Goal: Task Accomplishment & Management: Manage account settings

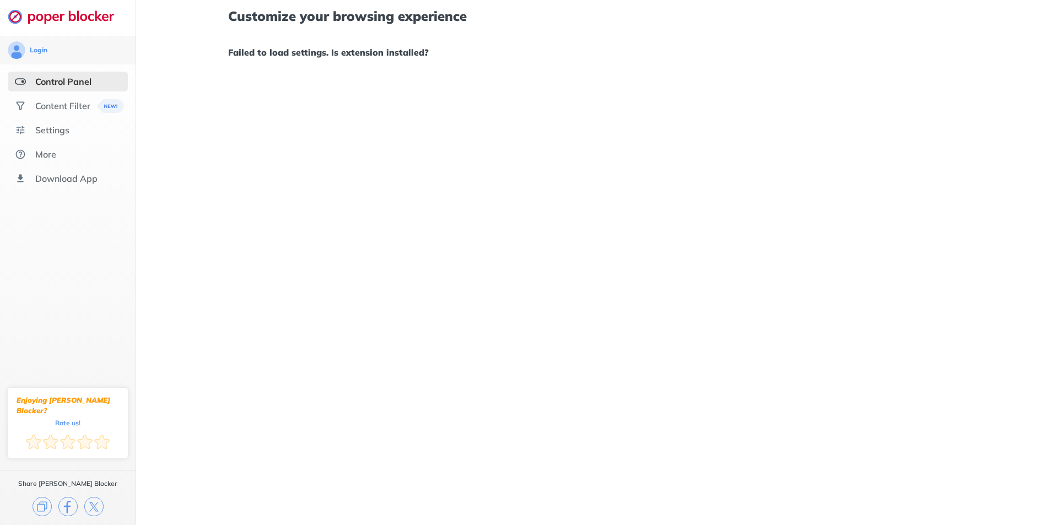
click at [57, 82] on div "Control Panel" at bounding box center [63, 81] width 56 height 11
click at [49, 48] on div "Login" at bounding box center [68, 50] width 120 height 18
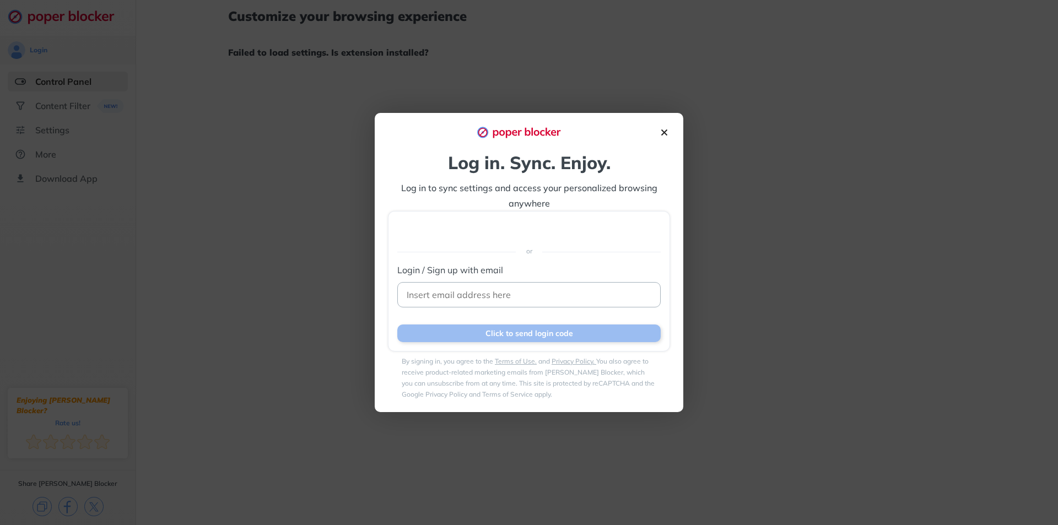
click at [664, 135] on img at bounding box center [664, 133] width 12 height 12
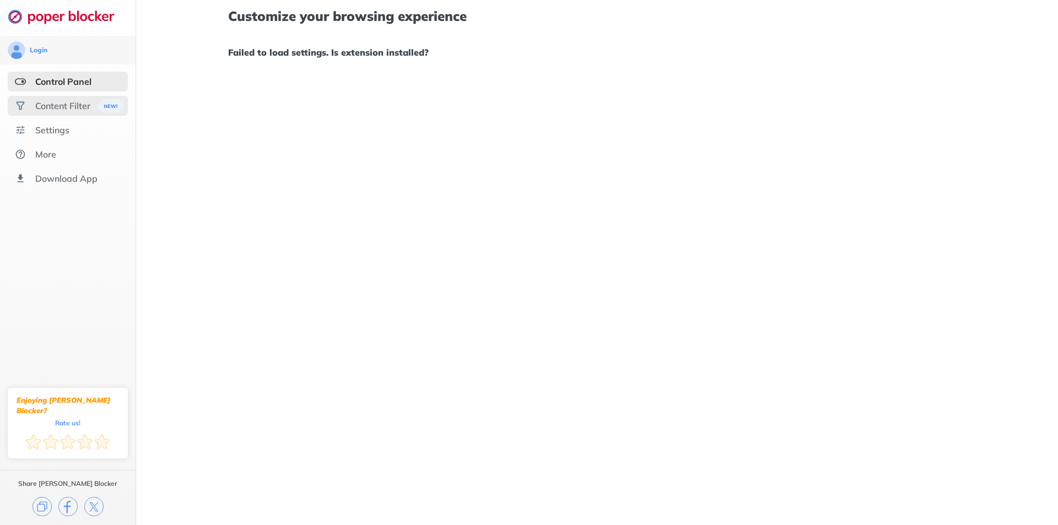
click at [71, 109] on div "Content Filter" at bounding box center [62, 105] width 55 height 11
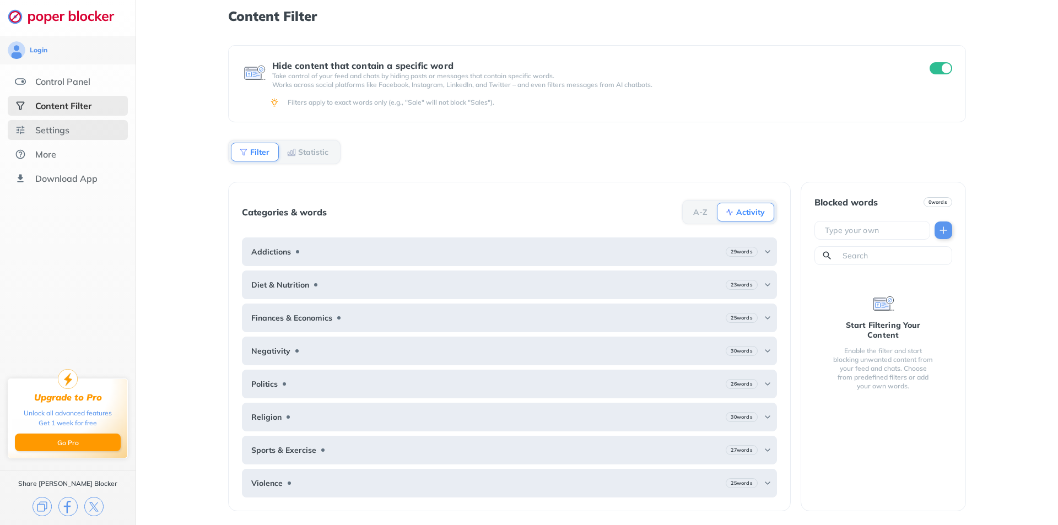
click at [62, 133] on div "Settings" at bounding box center [52, 129] width 34 height 11
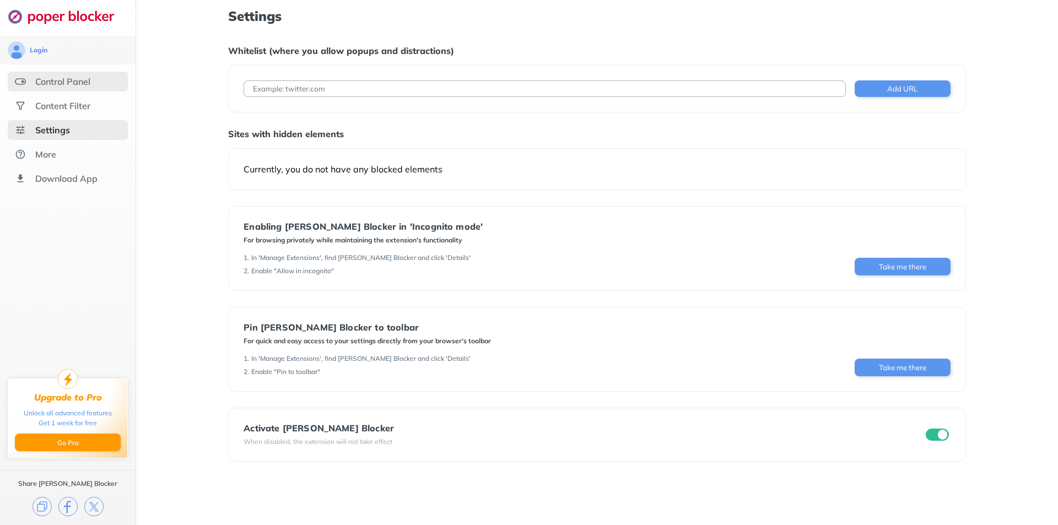
click at [62, 84] on div "Control Panel" at bounding box center [62, 81] width 55 height 11
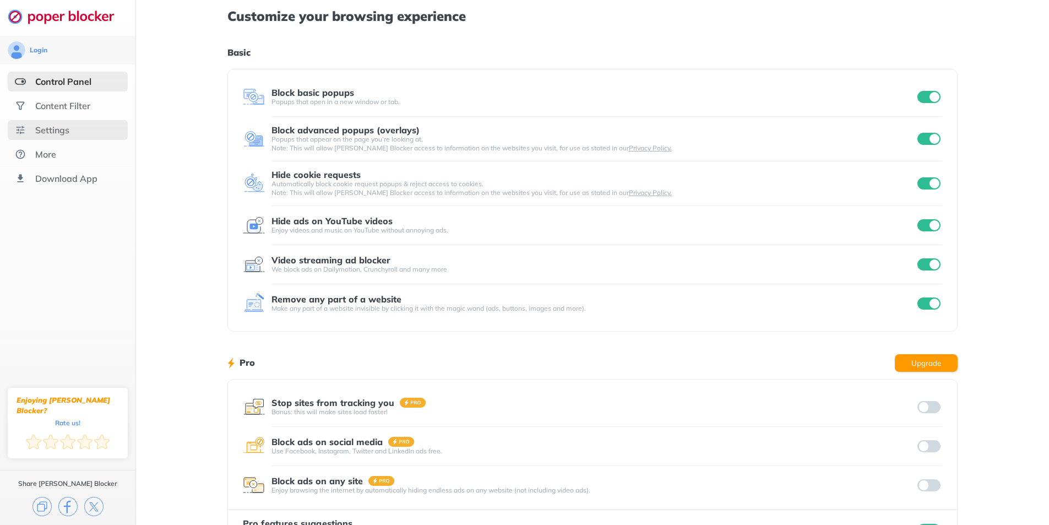
click at [49, 132] on div "Settings" at bounding box center [52, 129] width 34 height 11
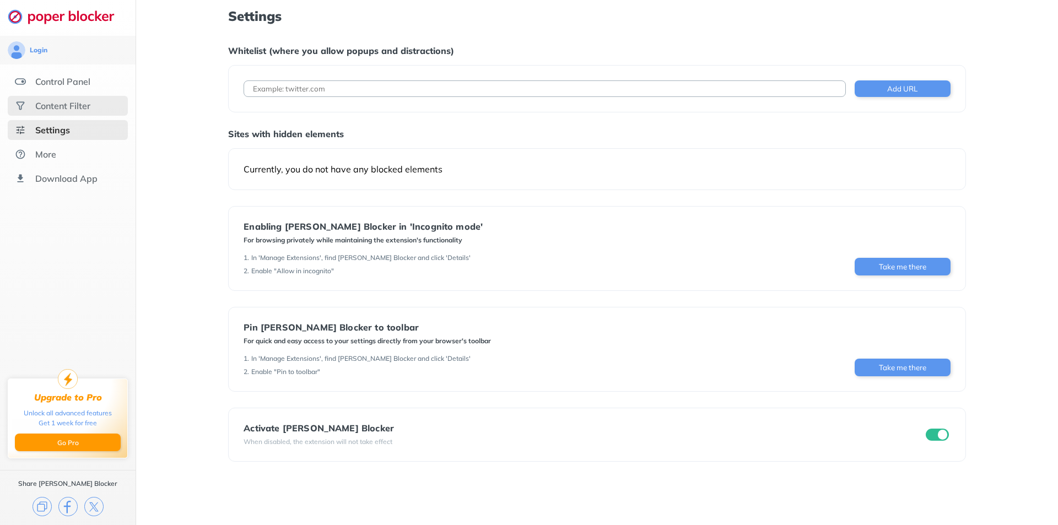
click at [69, 103] on div "Content Filter" at bounding box center [62, 105] width 55 height 11
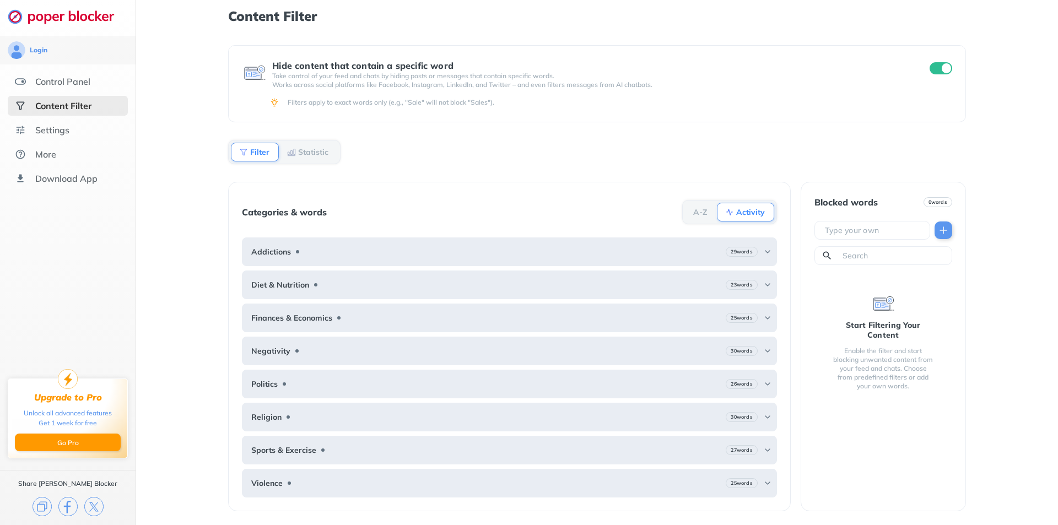
click at [739, 210] on b "Activity" at bounding box center [750, 212] width 29 height 7
click at [742, 212] on b "Activity" at bounding box center [750, 212] width 29 height 7
click at [757, 214] on b "Activity" at bounding box center [750, 212] width 29 height 7
click at [44, 109] on div "Content Filter" at bounding box center [63, 105] width 56 height 11
click at [61, 87] on div "Control Panel" at bounding box center [68, 82] width 120 height 20
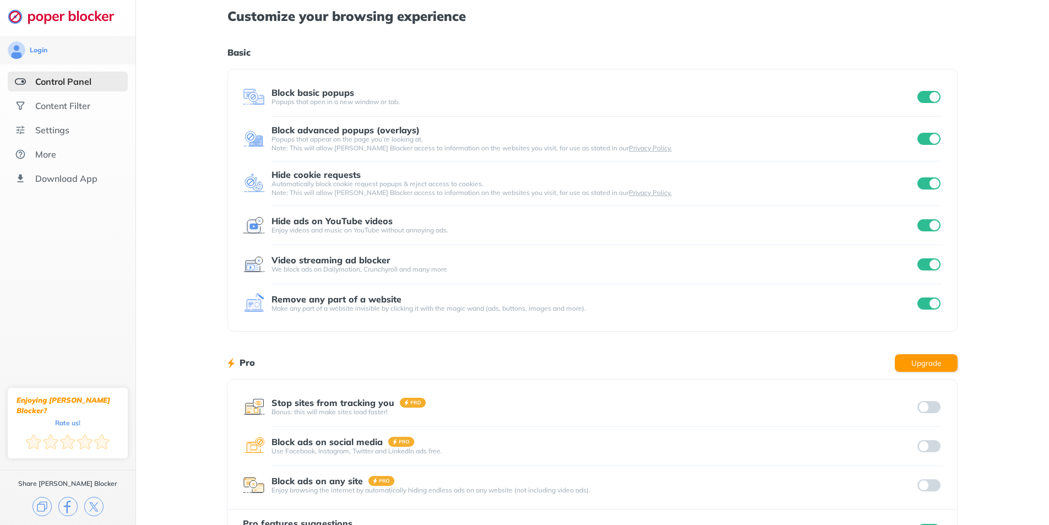
click at [934, 94] on input "checkbox" at bounding box center [929, 97] width 23 height 12
click at [927, 141] on div "Login Control Panel Content Filter Settings More Download App Enjoying [PERSON_…" at bounding box center [524, 285] width 1049 height 570
click at [927, 141] on input "checkbox" at bounding box center [929, 139] width 23 height 12
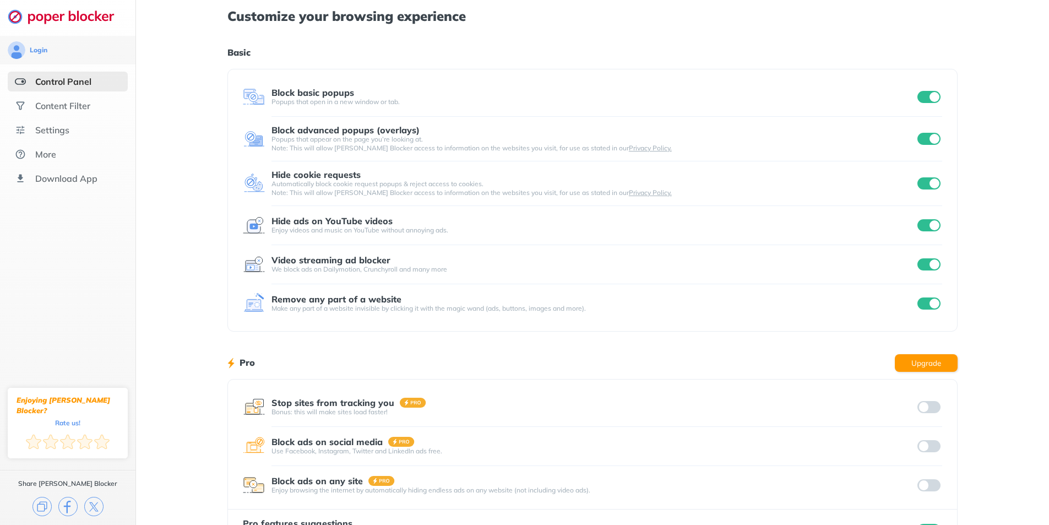
click at [930, 186] on input "checkbox" at bounding box center [929, 183] width 23 height 12
click at [929, 186] on input "checkbox" at bounding box center [929, 183] width 23 height 12
click at [934, 226] on input "checkbox" at bounding box center [929, 225] width 23 height 12
click at [928, 263] on input "checkbox" at bounding box center [929, 264] width 23 height 12
click at [928, 264] on input "checkbox" at bounding box center [929, 264] width 23 height 12
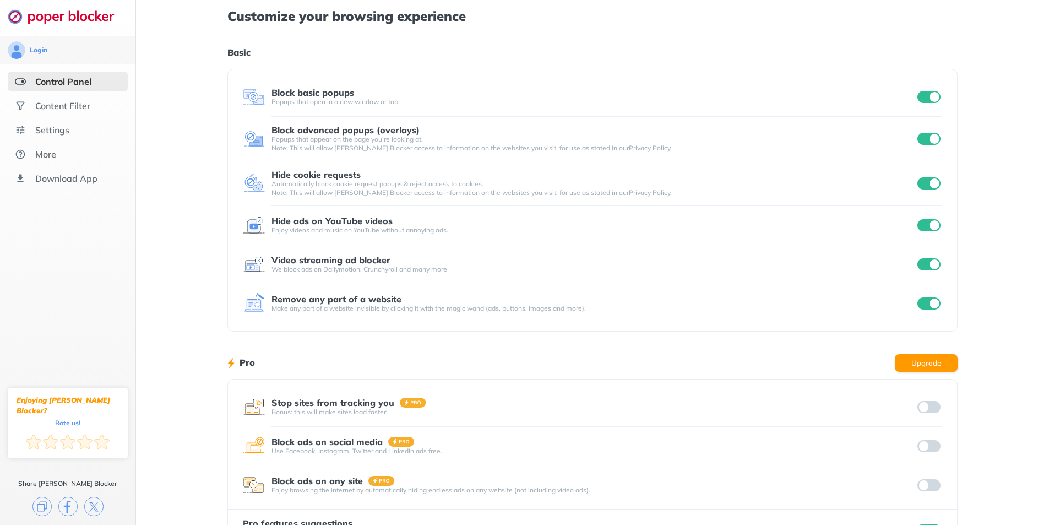
drag, startPoint x: 923, startPoint y: 293, endPoint x: 928, endPoint y: 302, distance: 10.1
click at [923, 294] on div "Remove any part of a website Make any part of a website invisible by clicking i…" at bounding box center [593, 304] width 700 height 22
click at [928, 302] on input "checkbox" at bounding box center [929, 303] width 23 height 12
